Goal: Task Accomplishment & Management: Manage account settings

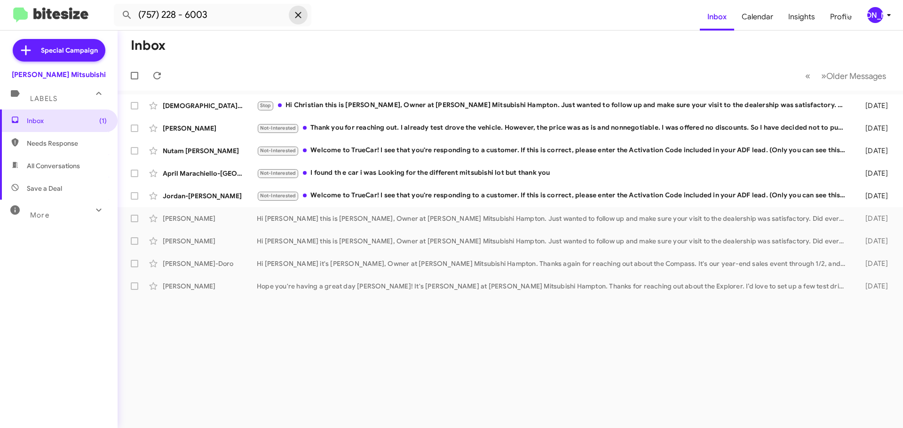
click at [298, 13] on icon at bounding box center [297, 14] width 11 height 11
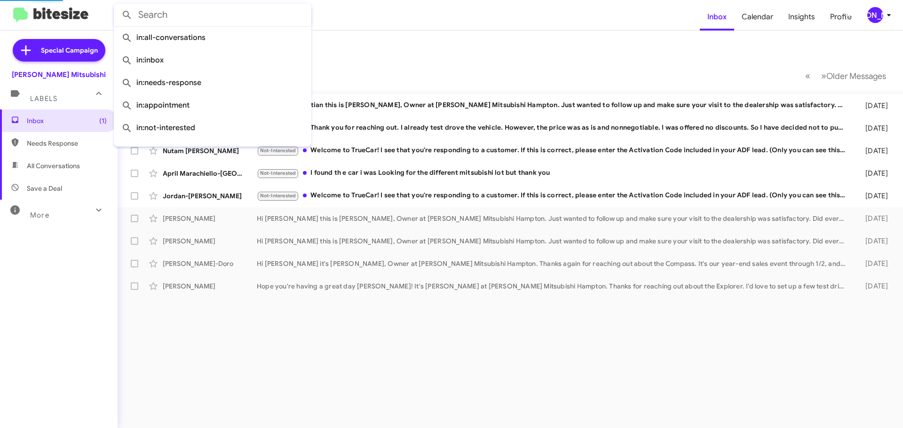
click at [339, 35] on mat-toolbar-row "Inbox" at bounding box center [510, 46] width 785 height 30
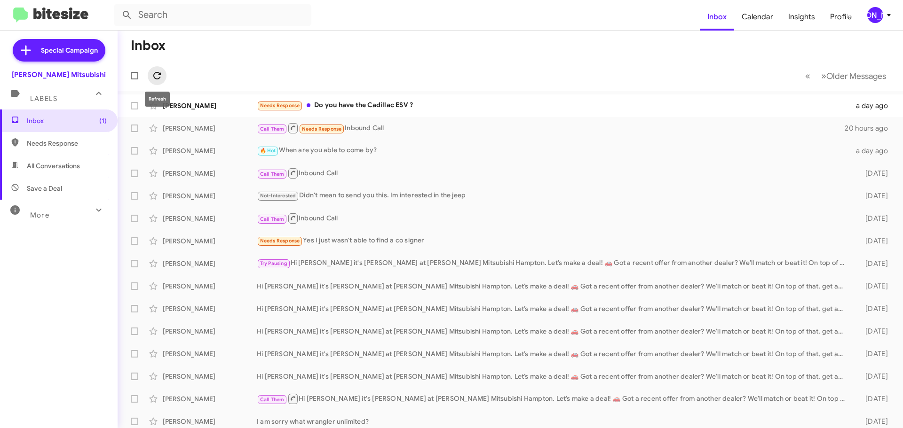
click at [161, 71] on icon at bounding box center [156, 75] width 11 height 11
click at [877, 11] on div "[PERSON_NAME]" at bounding box center [875, 15] width 16 height 16
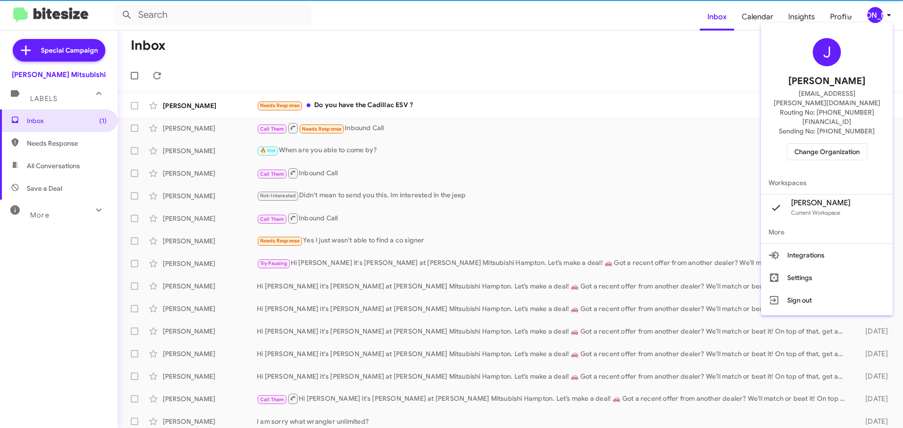
click at [844, 144] on span "Change Organization" at bounding box center [826, 152] width 65 height 16
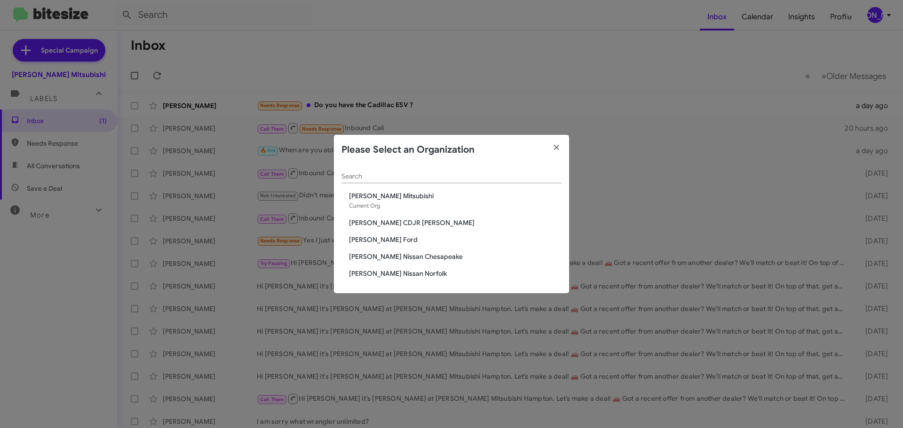
click at [403, 221] on span "[PERSON_NAME] CDJR [PERSON_NAME]" at bounding box center [455, 222] width 213 height 9
